Goal: Find specific page/section: Find specific page/section

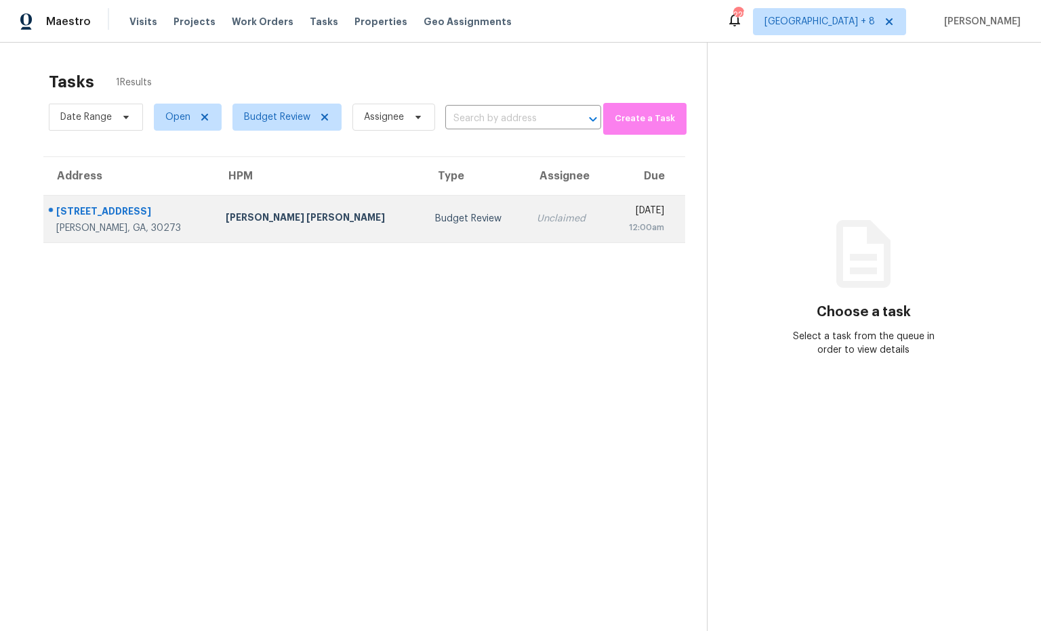
click at [110, 213] on div "6435 Cumberland Dr" at bounding box center [130, 213] width 148 height 17
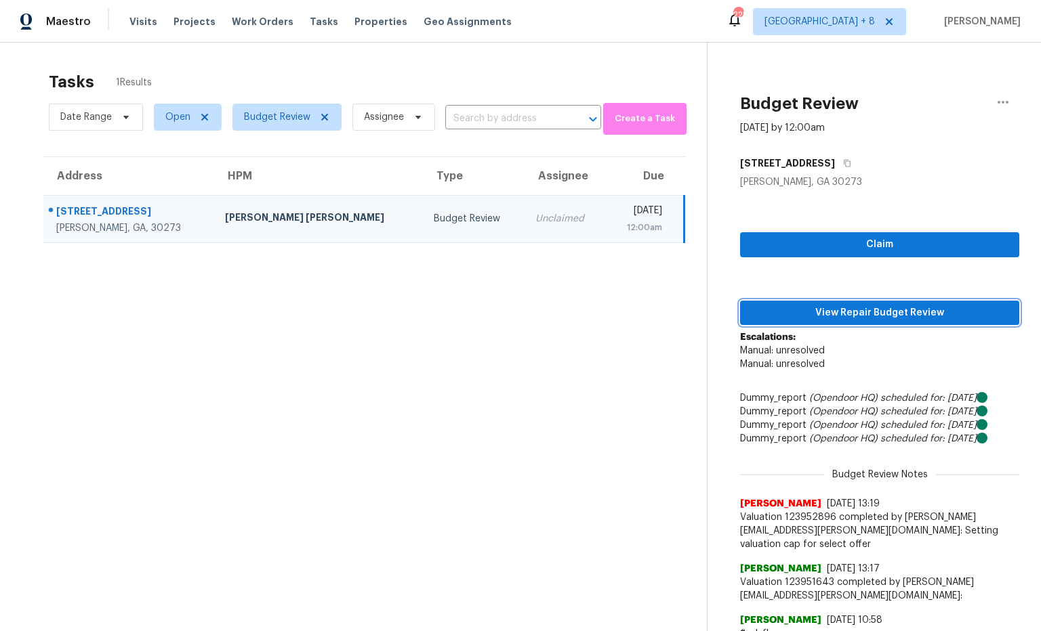
click at [768, 313] on span "View Repair Budget Review" at bounding box center [879, 313] width 257 height 17
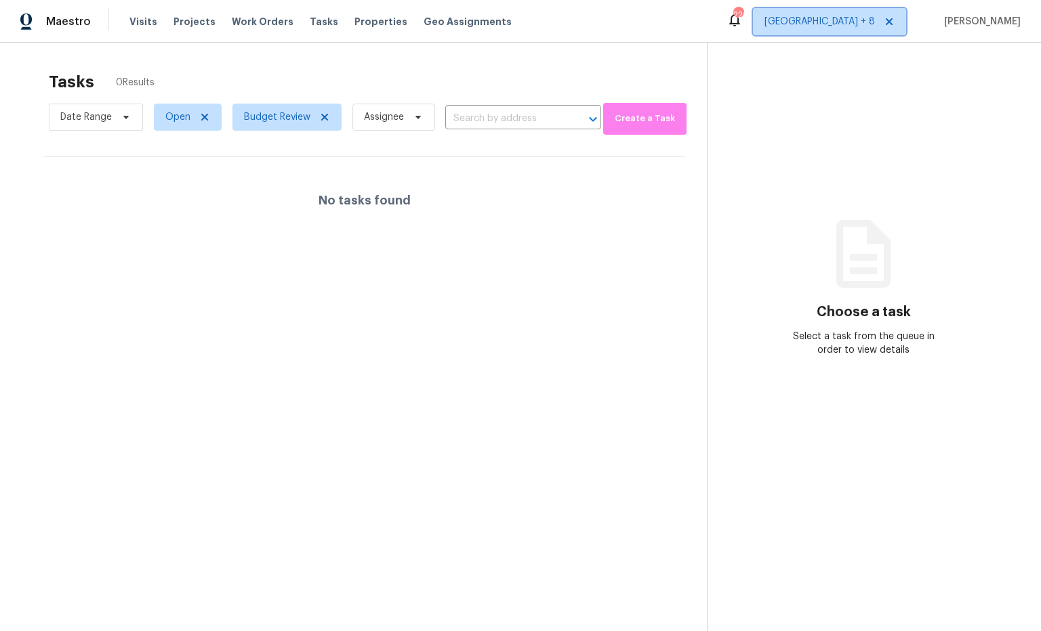
click at [875, 20] on span "[GEOGRAPHIC_DATA] + 8" at bounding box center [819, 22] width 110 height 14
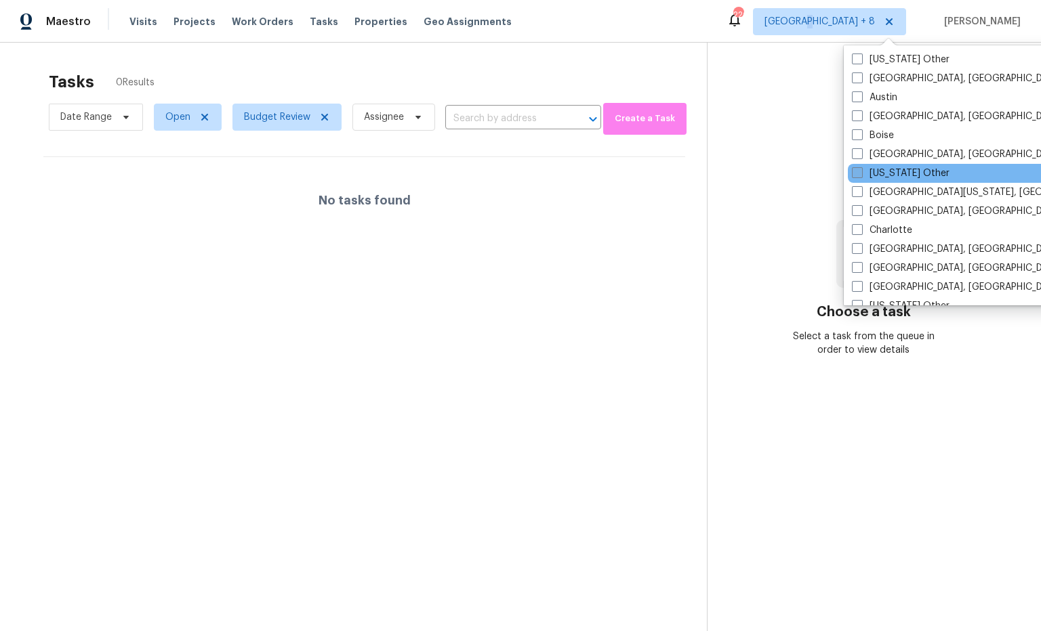
scroll to position [255, 0]
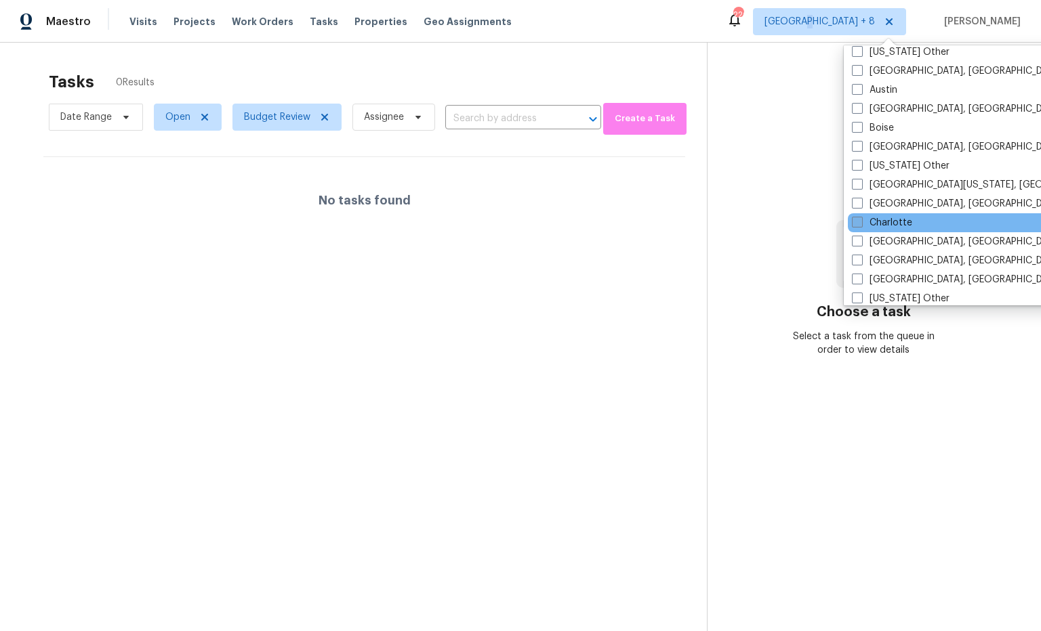
drag, startPoint x: 858, startPoint y: 203, endPoint x: 859, endPoint y: 218, distance: 14.9
click at [858, 203] on span at bounding box center [857, 203] width 11 height 11
click at [858, 203] on input "Charleston, SC" at bounding box center [856, 201] width 9 height 9
checkbox input "true"
click at [857, 224] on span at bounding box center [857, 222] width 11 height 11
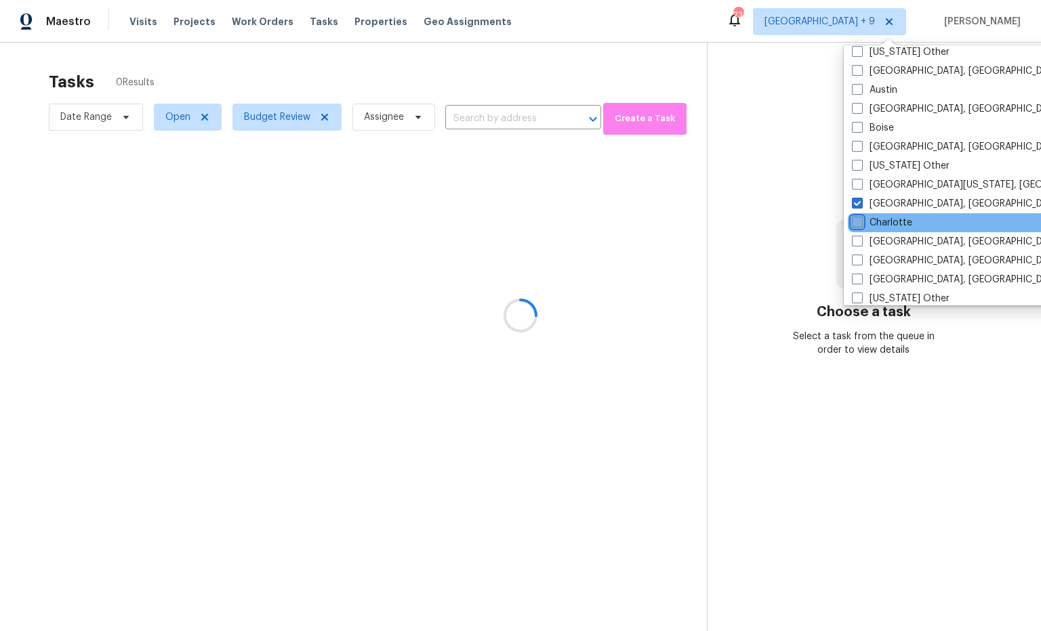
click at [857, 224] on input "Charlotte" at bounding box center [856, 220] width 9 height 9
checkbox input "true"
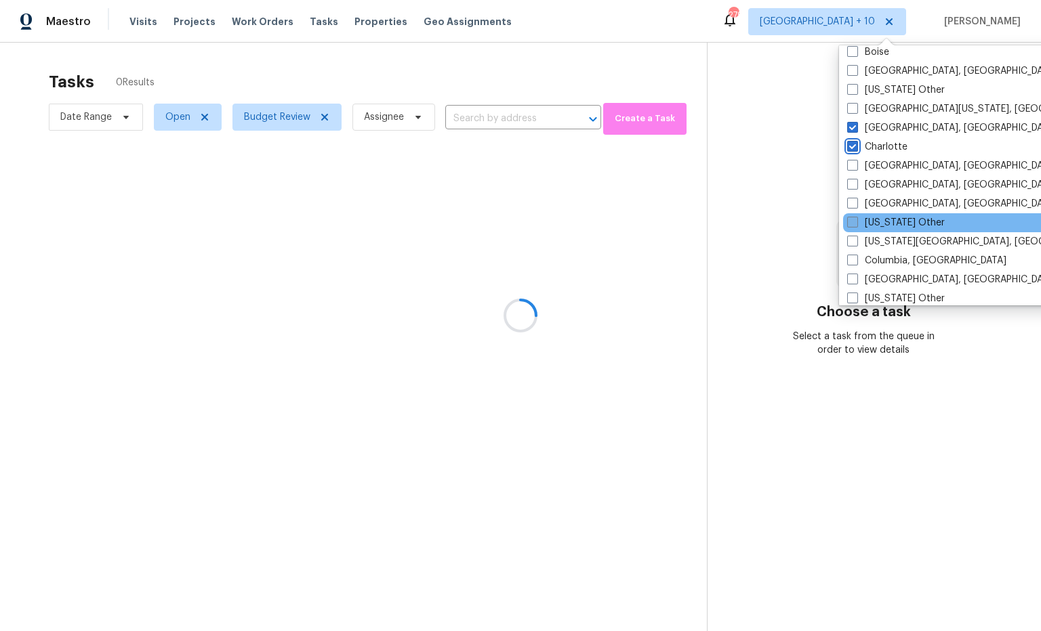
scroll to position [349, 0]
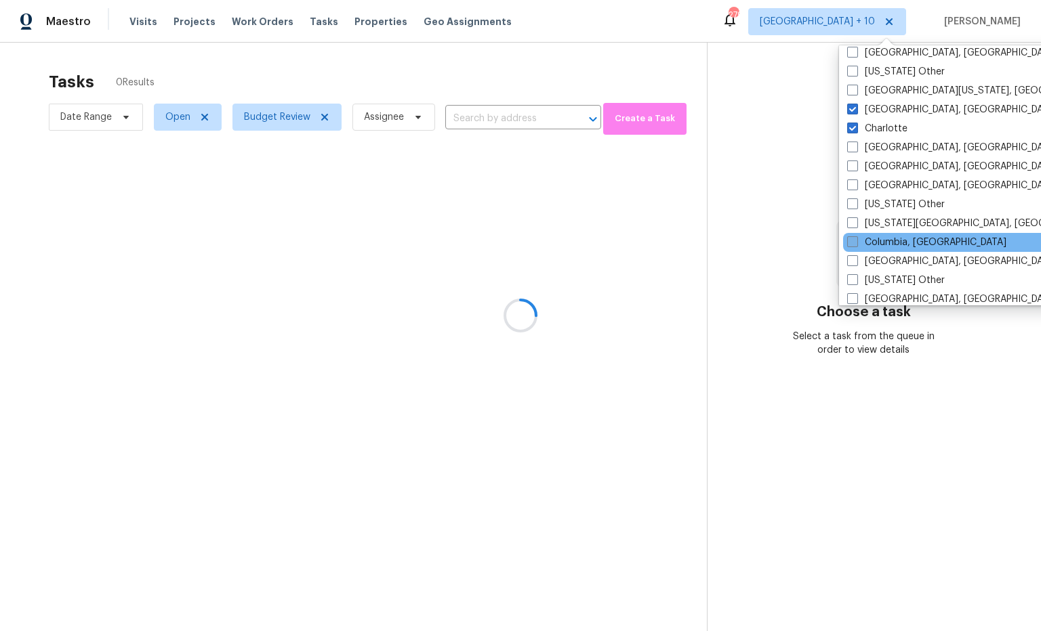
click at [849, 242] on span at bounding box center [852, 241] width 11 height 11
click at [849, 242] on input "Columbia, SC" at bounding box center [851, 240] width 9 height 9
checkbox input "true"
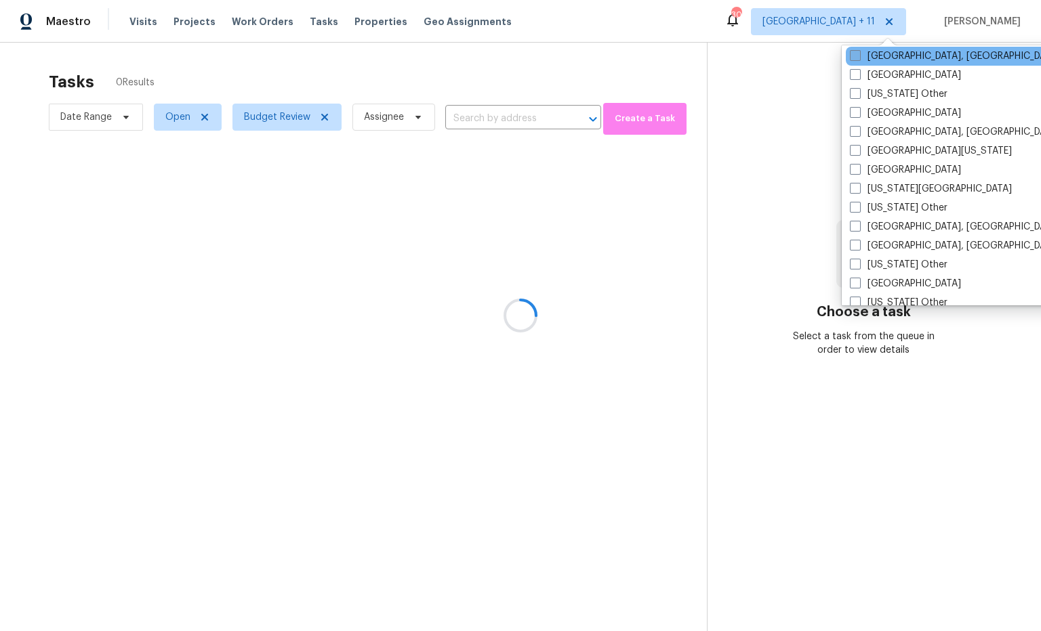
scroll to position [622, 0]
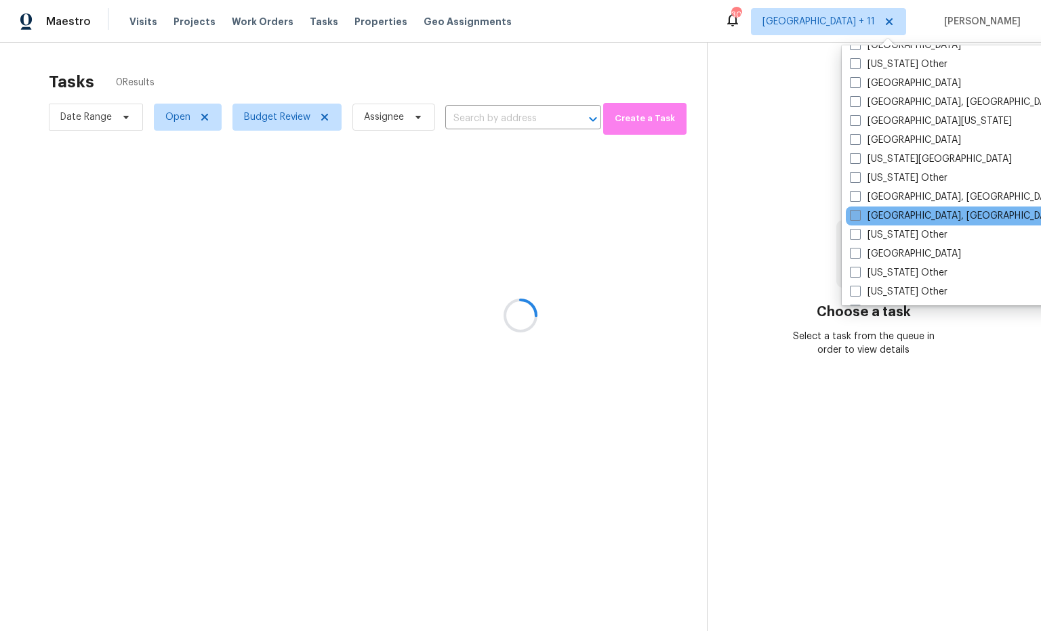
click at [858, 218] on span at bounding box center [855, 215] width 11 height 11
click at [858, 218] on input "Greenville, SC" at bounding box center [854, 213] width 9 height 9
checkbox input "true"
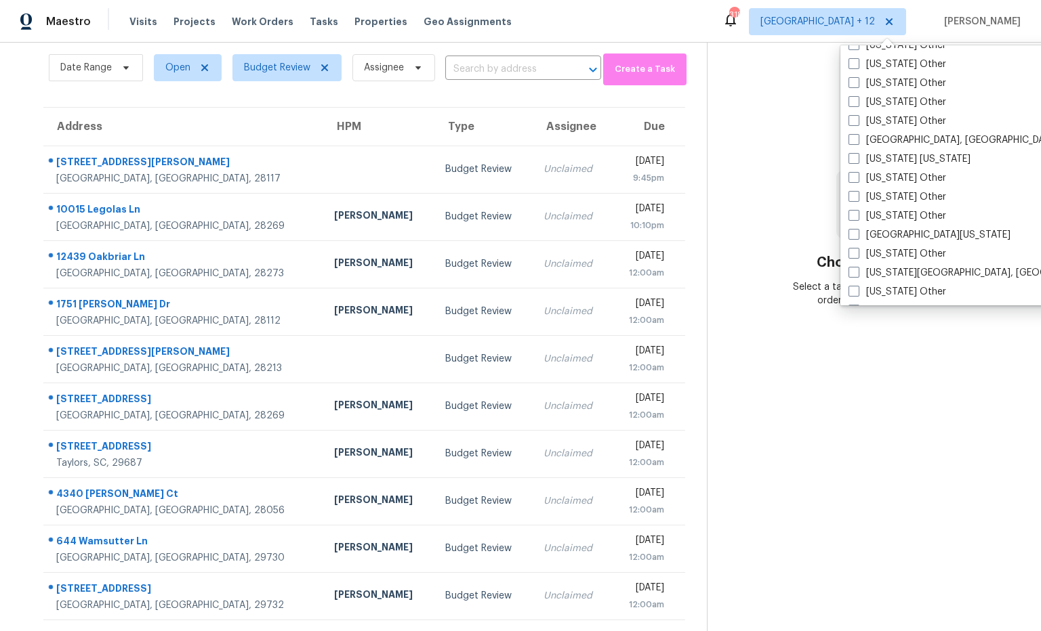
scroll to position [1308, 0]
click at [857, 153] on span at bounding box center [853, 155] width 11 height 11
click at [857, 153] on input "New York New Jersey" at bounding box center [852, 153] width 9 height 9
checkbox input "true"
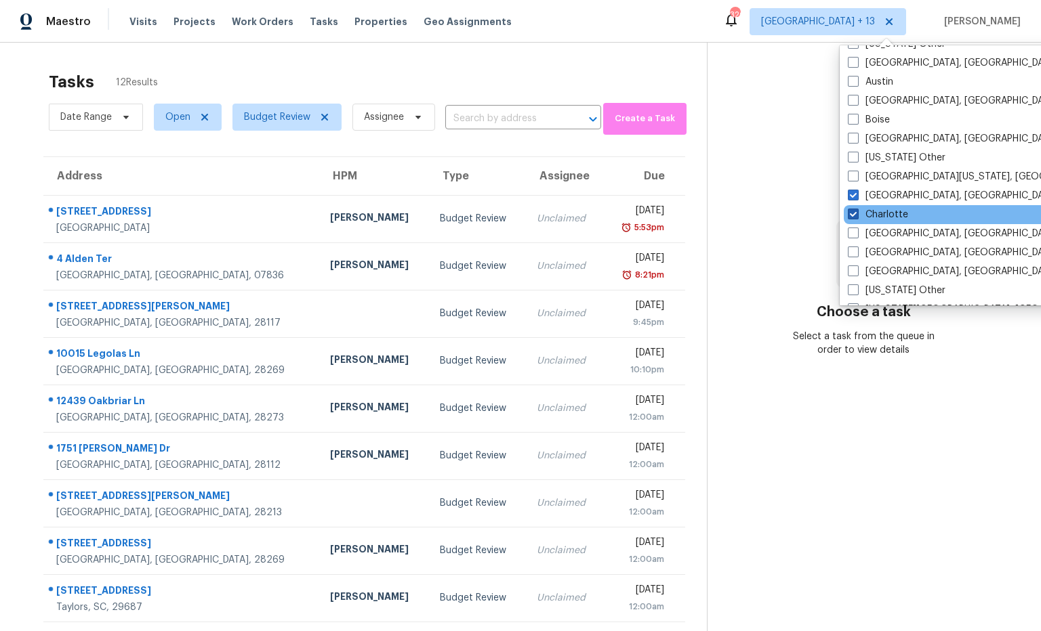
scroll to position [269, 0]
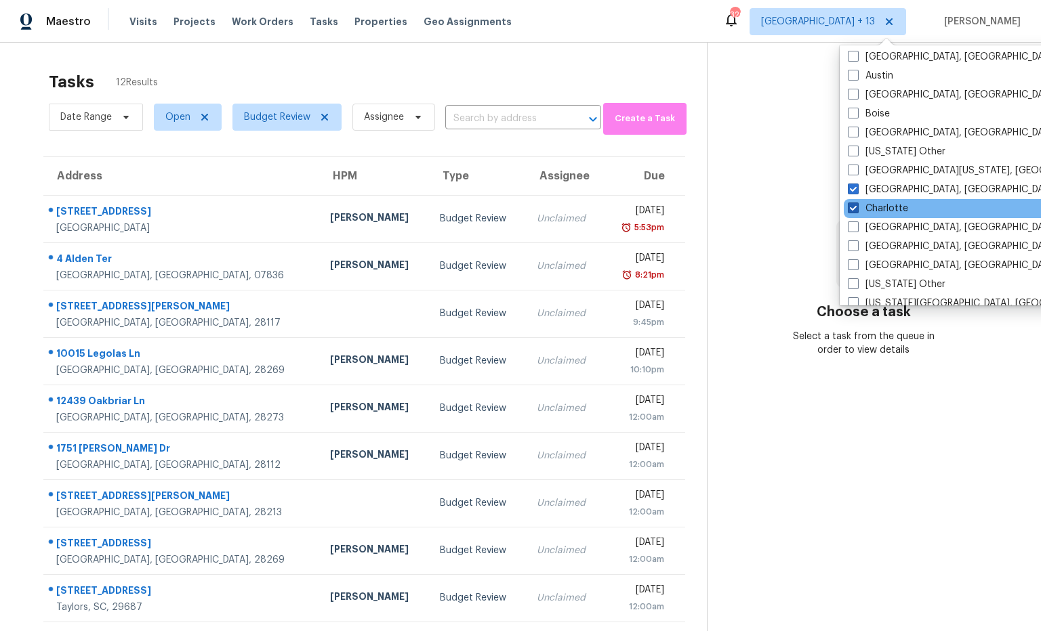
drag, startPoint x: 852, startPoint y: 191, endPoint x: 857, endPoint y: 206, distance: 15.6
click at [852, 191] on span at bounding box center [853, 189] width 11 height 11
click at [852, 191] on input "Charleston, SC" at bounding box center [852, 187] width 9 height 9
checkbox input "false"
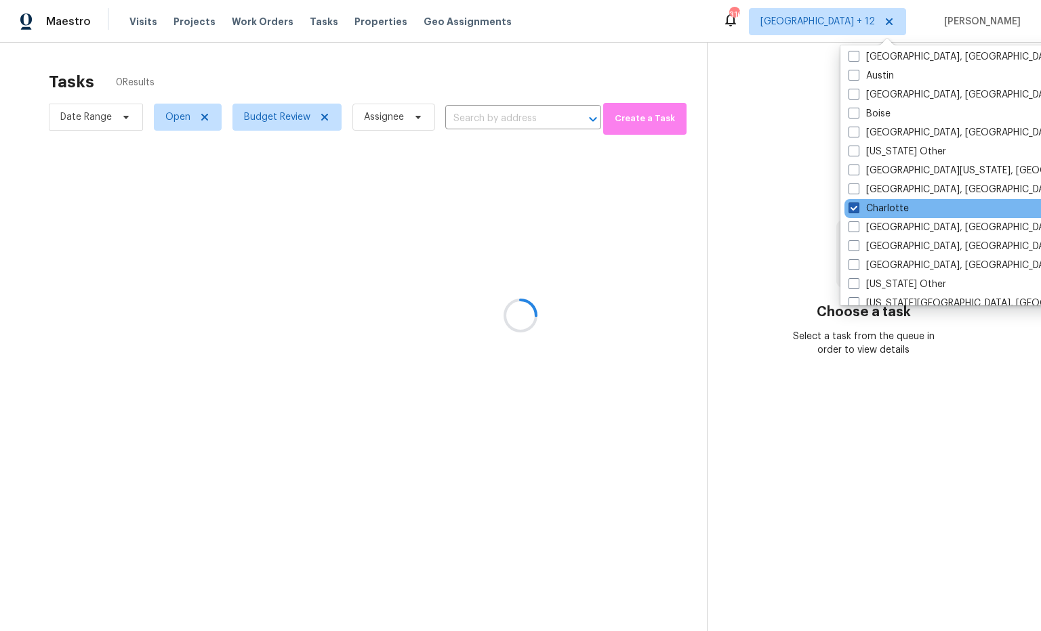
click at [856, 207] on span at bounding box center [853, 208] width 11 height 11
click at [856, 207] on input "Charlotte" at bounding box center [852, 206] width 9 height 9
checkbox input "false"
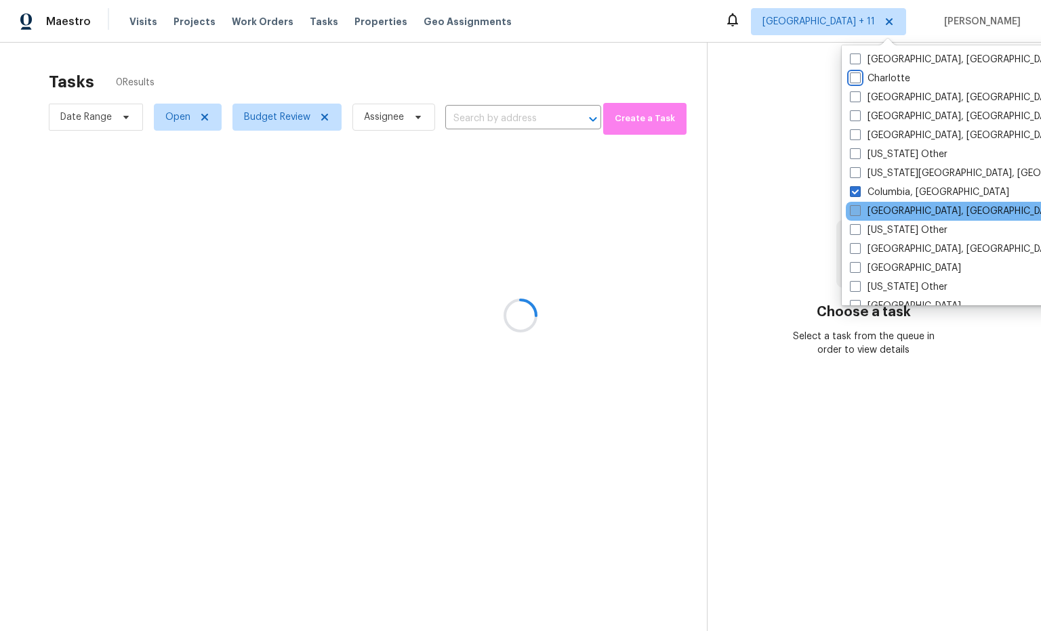
scroll to position [402, 0]
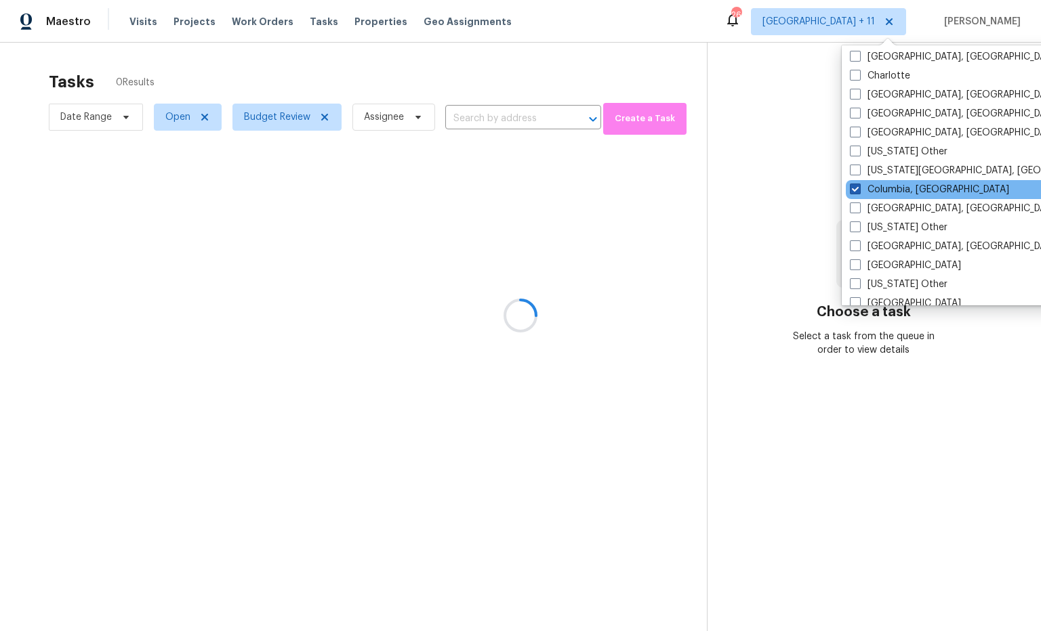
click at [858, 192] on span at bounding box center [855, 189] width 11 height 11
click at [858, 192] on input "Columbia, SC" at bounding box center [854, 187] width 9 height 9
checkbox input "false"
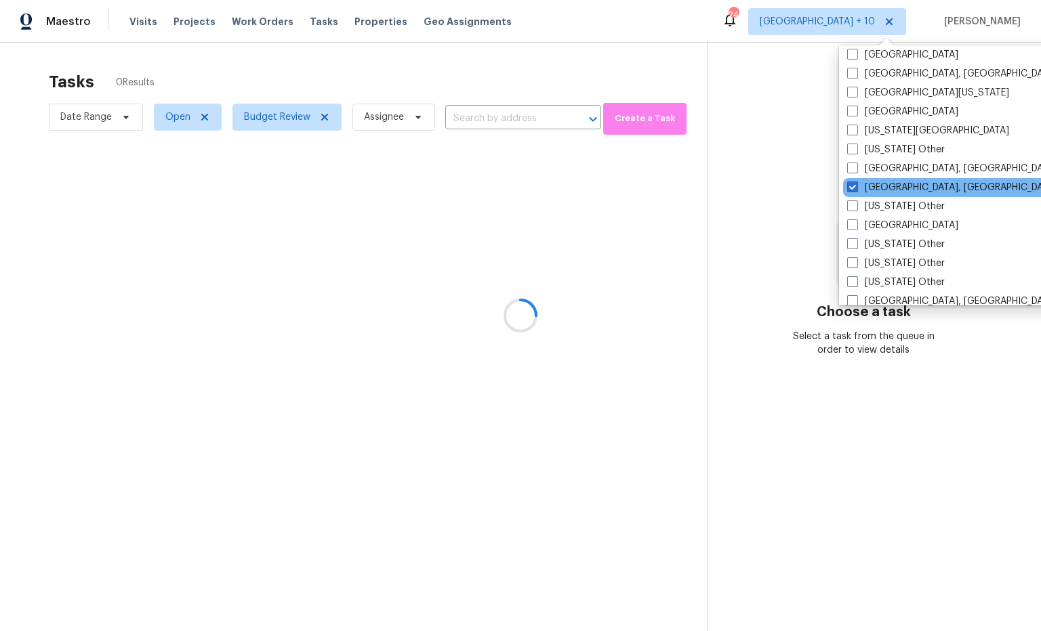
scroll to position [651, 0]
click at [856, 192] on label "Greenville, SC" at bounding box center [952, 187] width 210 height 14
click at [856, 189] on input "Greenville, SC" at bounding box center [851, 184] width 9 height 9
checkbox input "false"
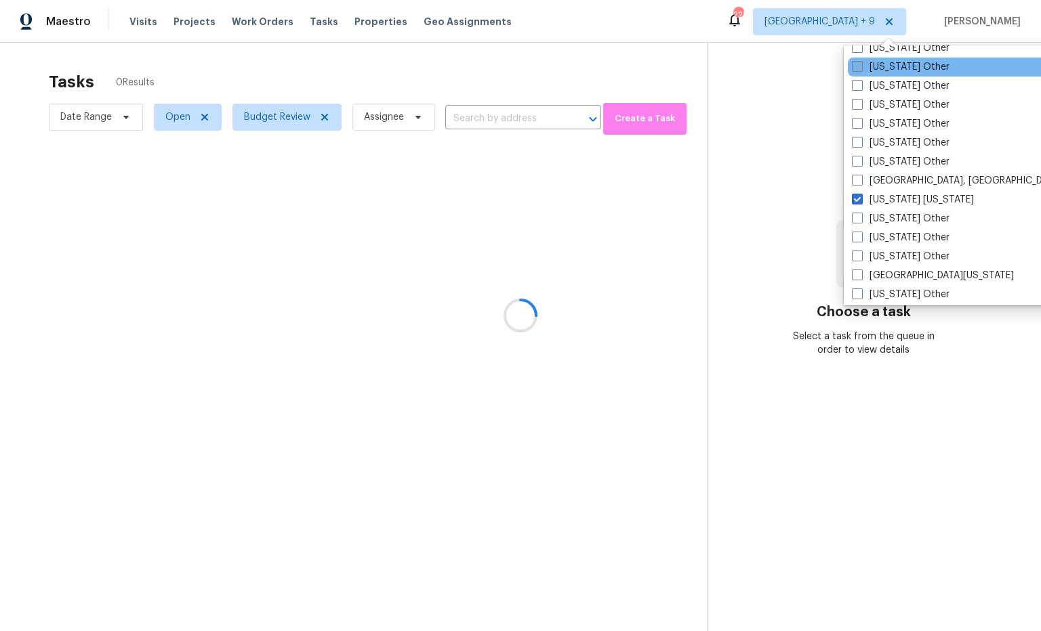
scroll to position [1268, 0]
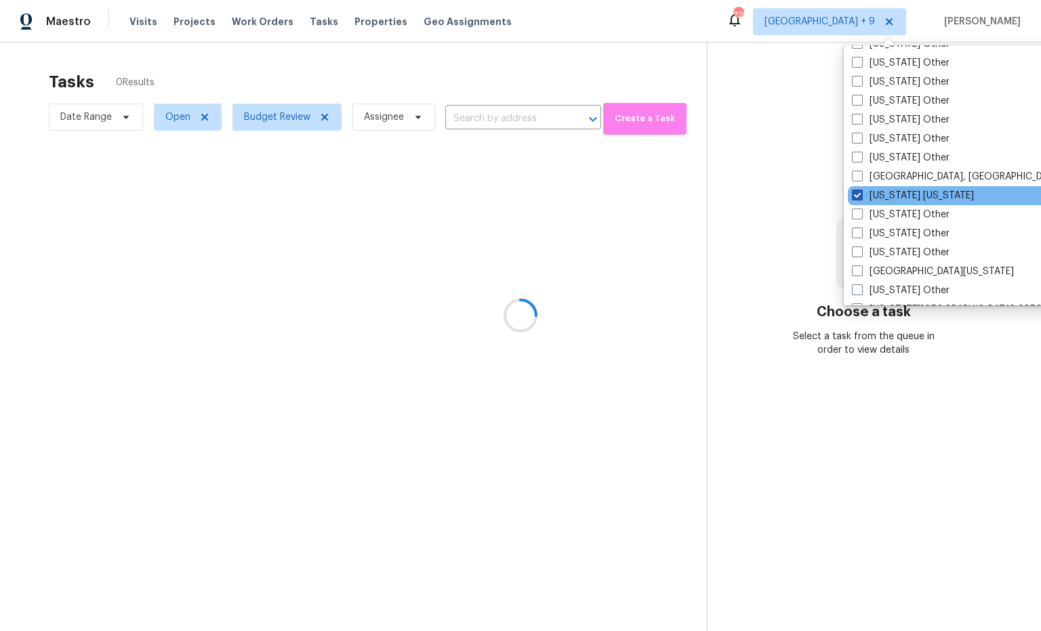
click at [861, 196] on span at bounding box center [857, 195] width 11 height 11
click at [861, 196] on input "New York New Jersey" at bounding box center [856, 193] width 9 height 9
checkbox input "false"
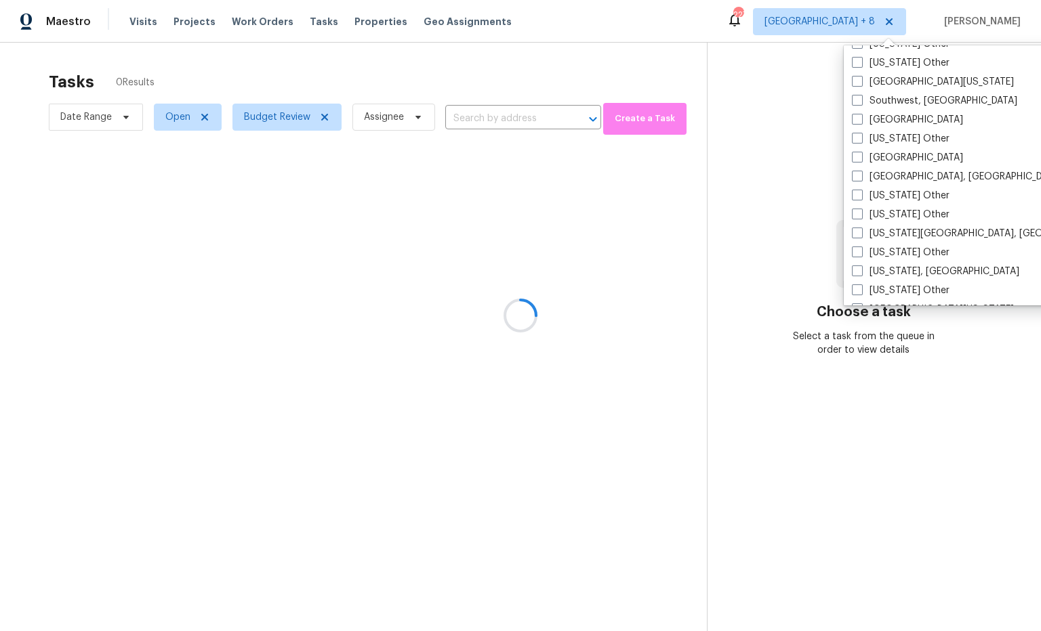
scroll to position [2046, 0]
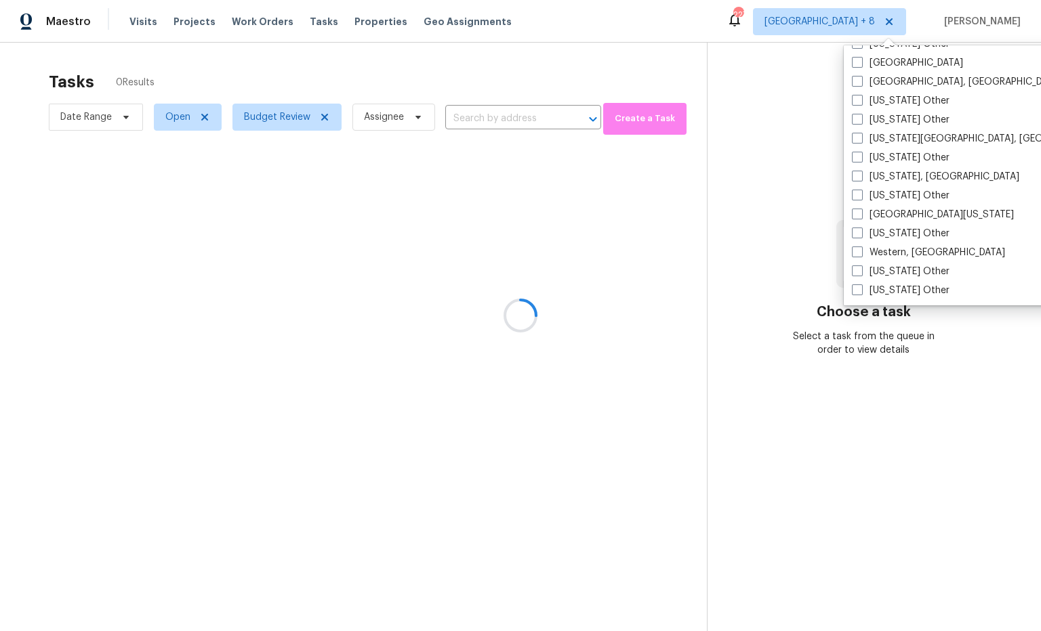
click at [819, 208] on div at bounding box center [520, 315] width 1041 height 631
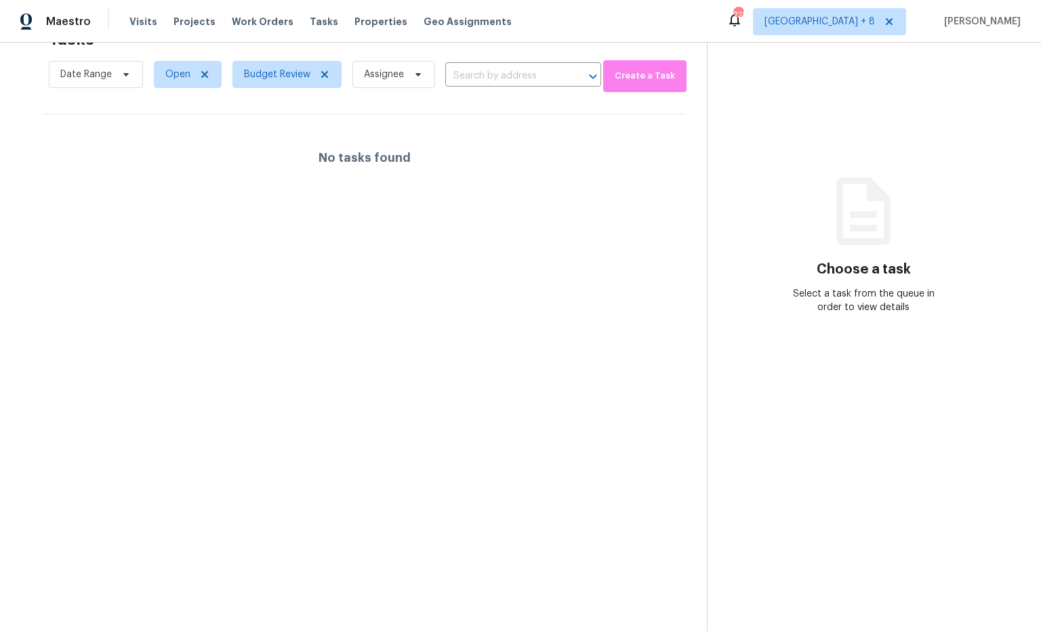
scroll to position [43, 0]
